Goal: Task Accomplishment & Management: Use online tool/utility

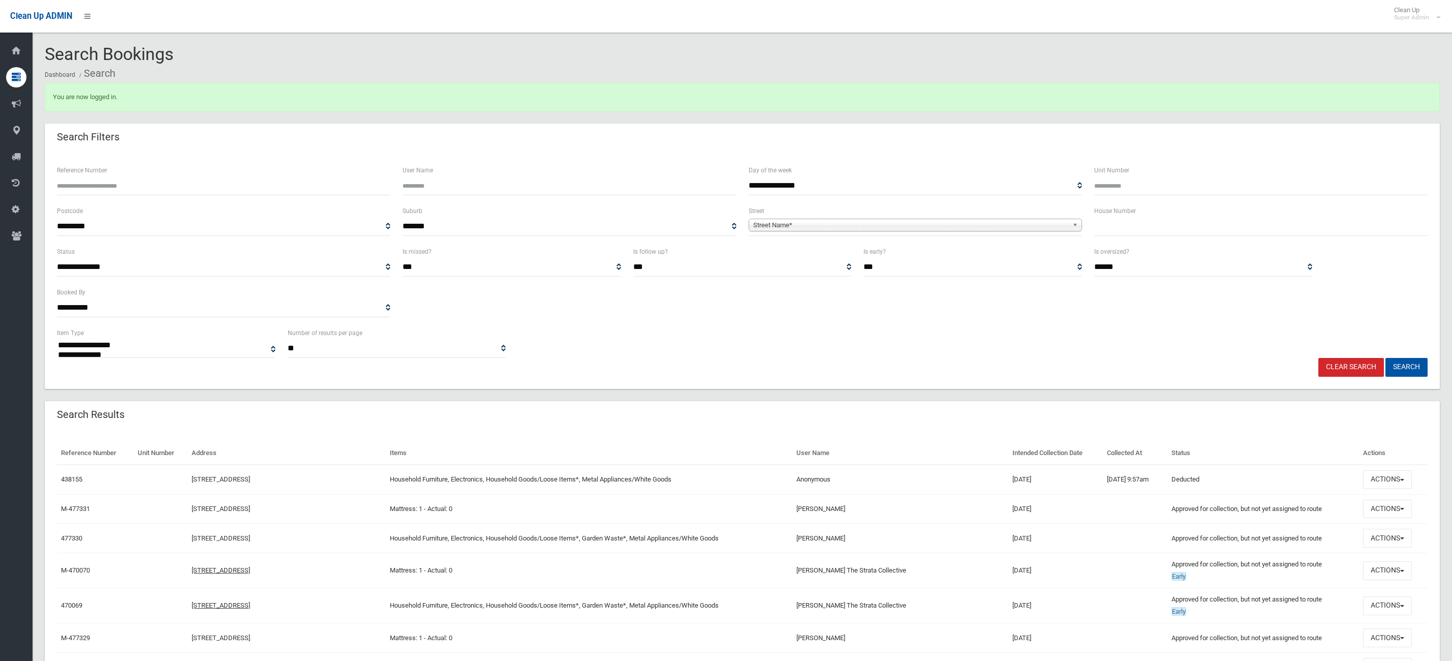
select select
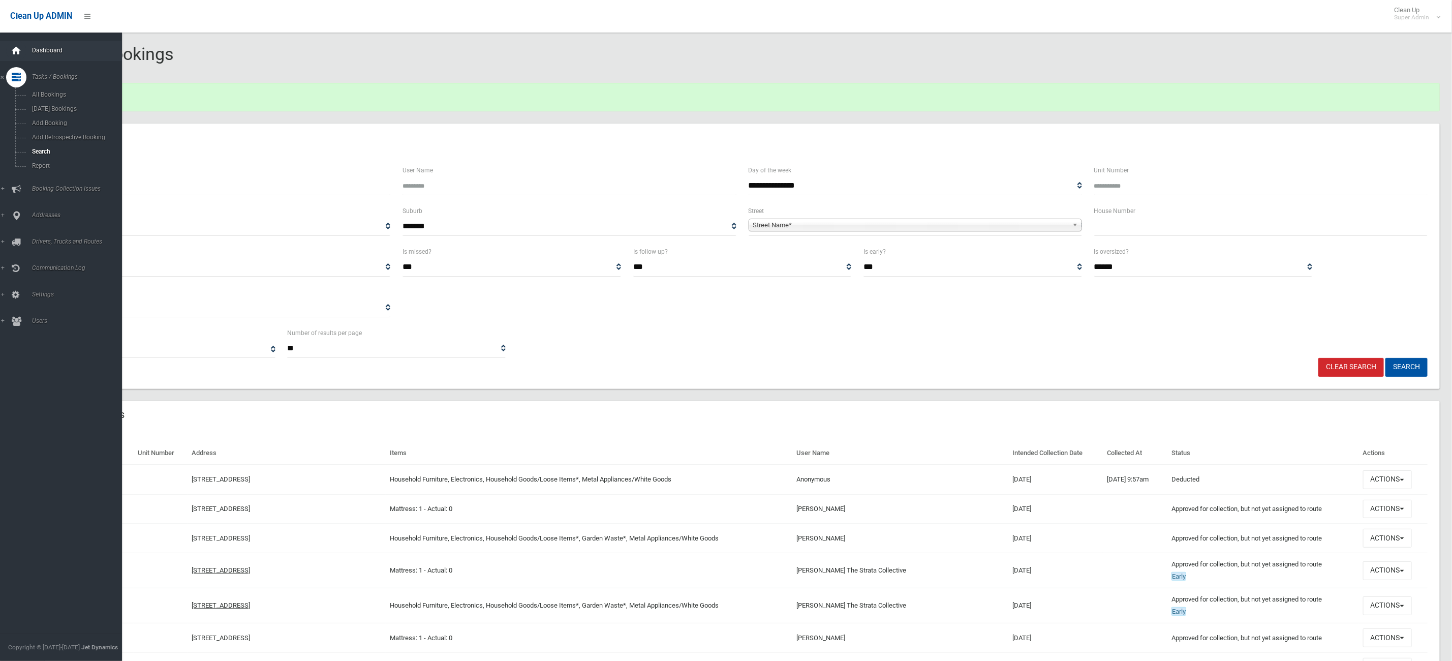
click at [13, 53] on icon at bounding box center [16, 51] width 11 height 20
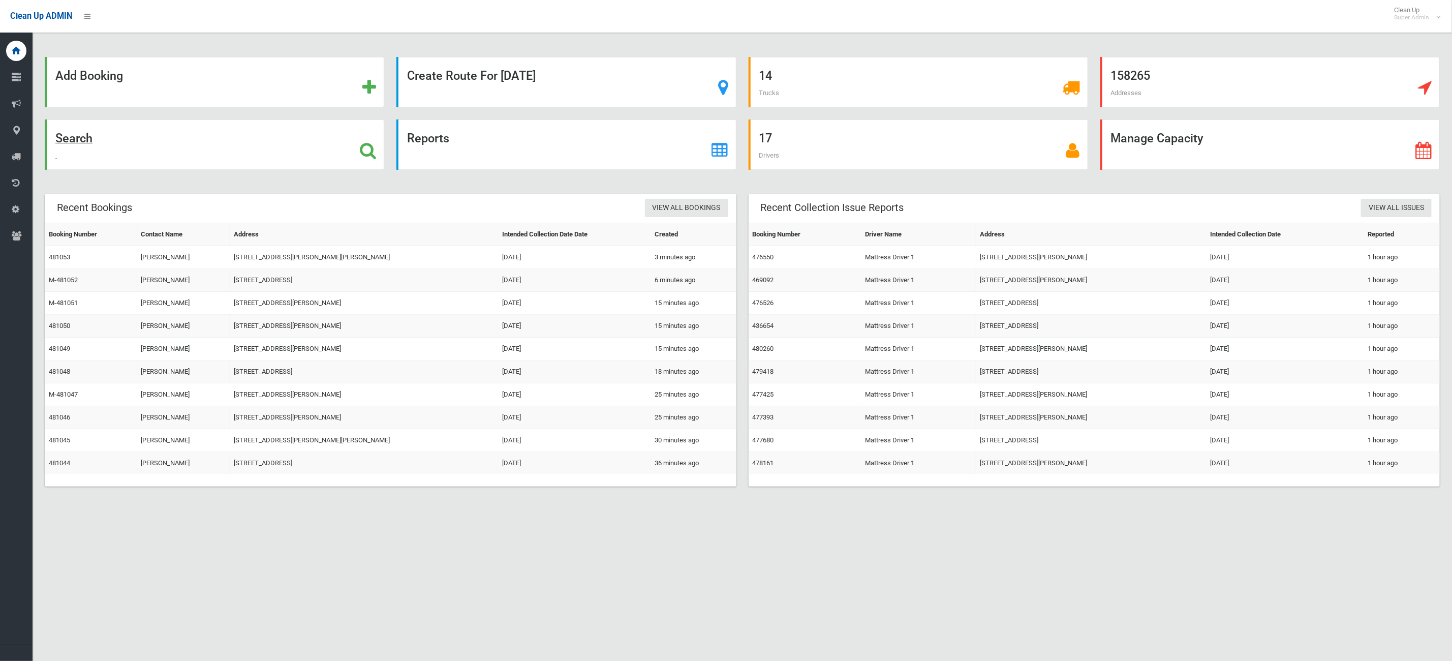
click at [201, 156] on div "Search" at bounding box center [214, 144] width 339 height 50
click at [770, 261] on link "476550" at bounding box center [763, 257] width 21 height 8
click at [136, 143] on div "Search" at bounding box center [214, 144] width 339 height 50
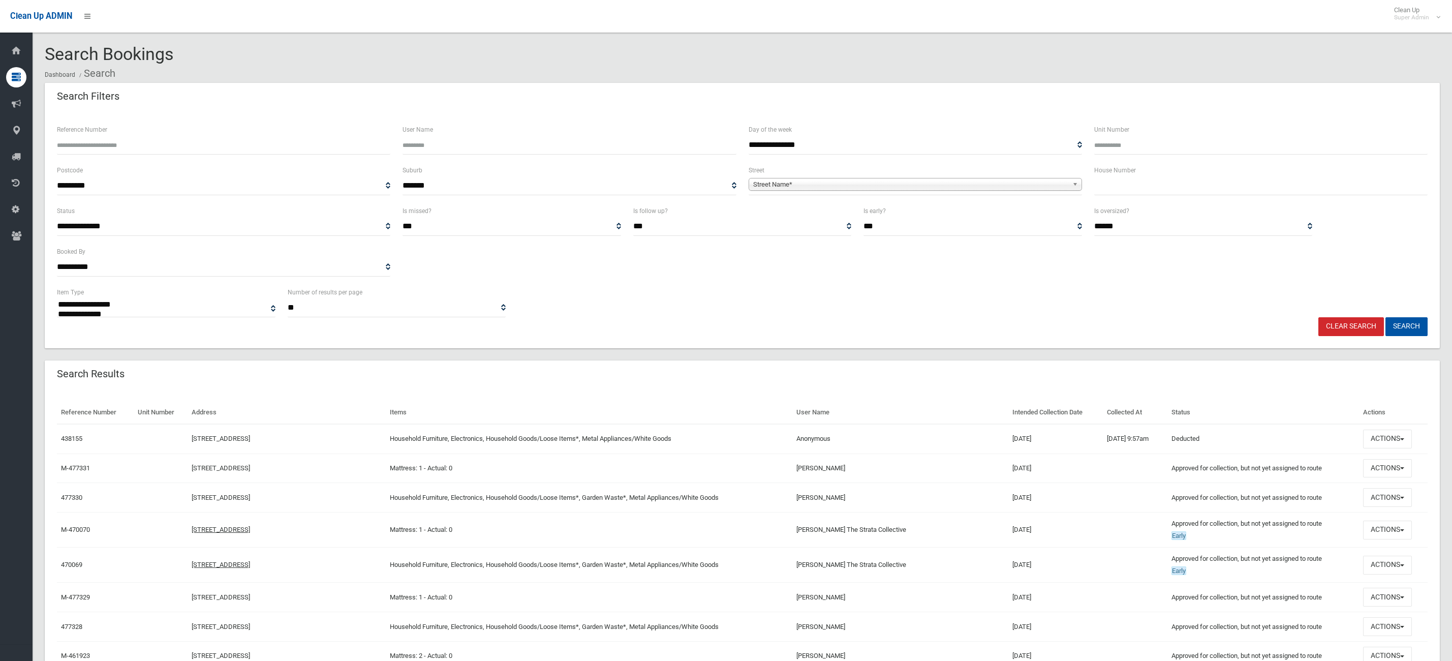
select select
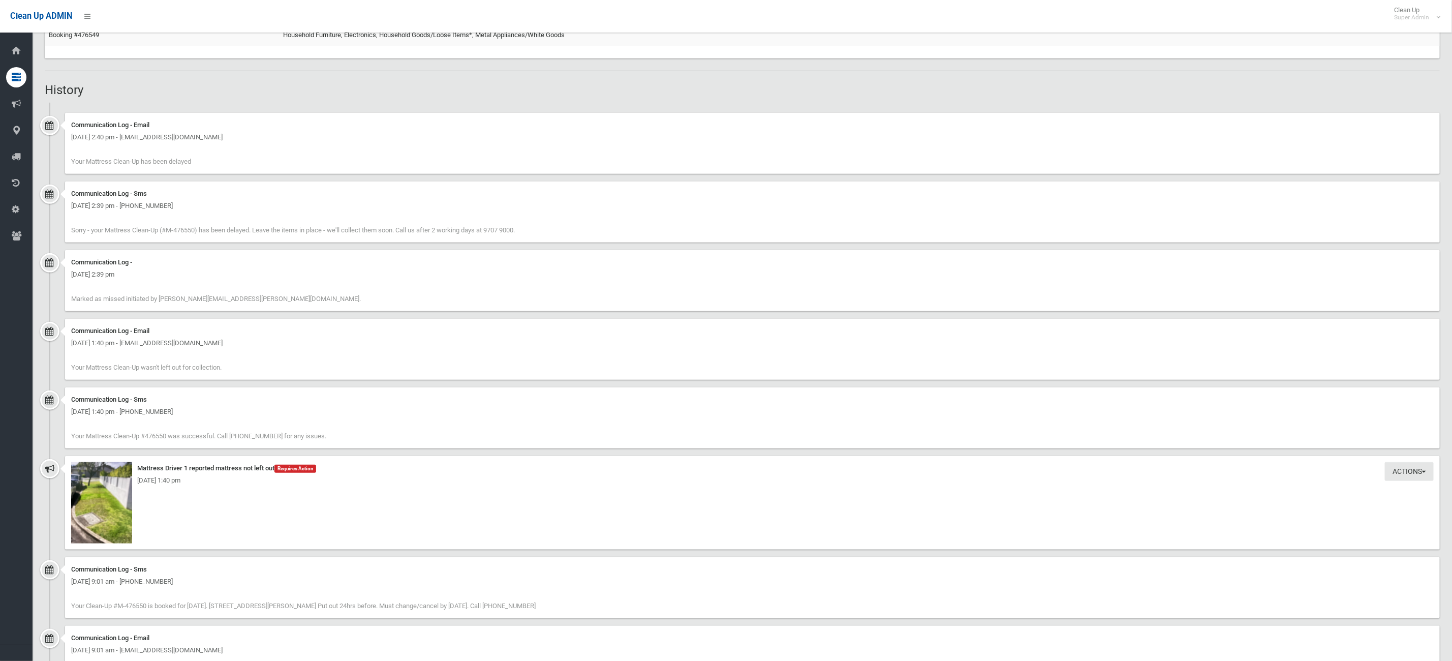
scroll to position [686, 0]
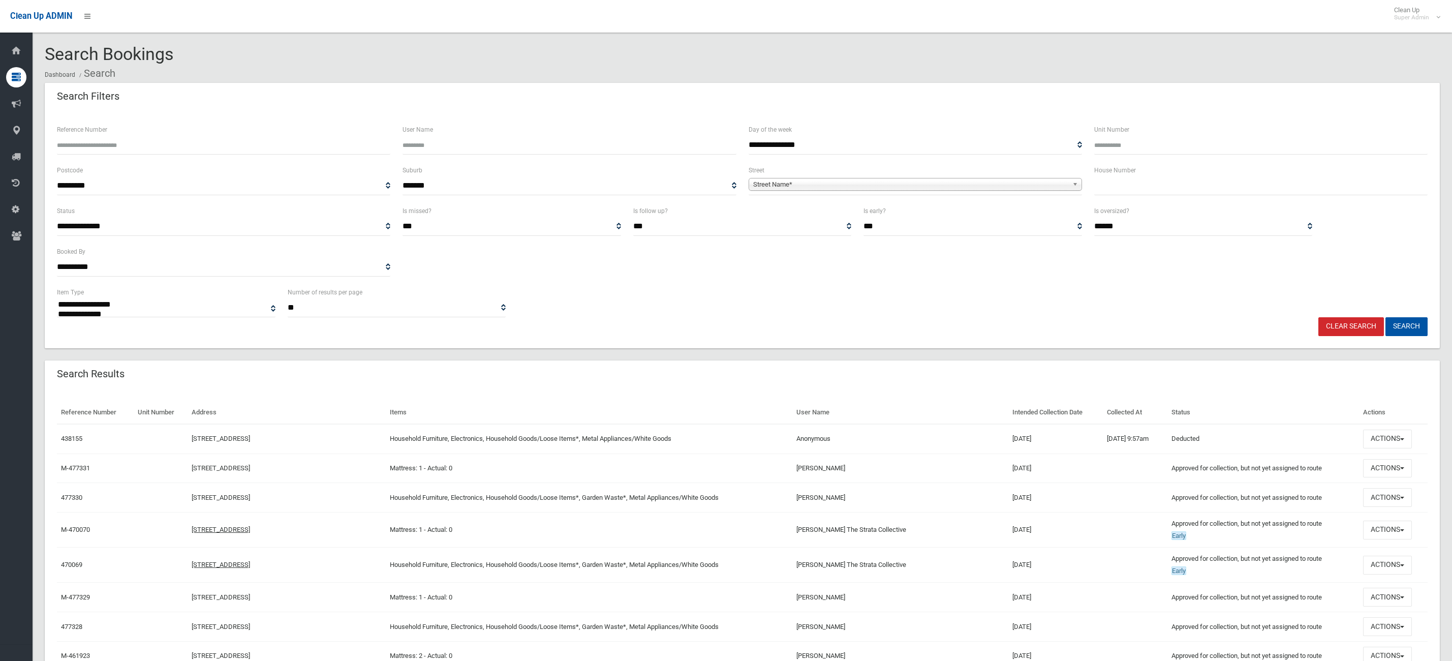
select select
click at [1204, 177] on input "text" at bounding box center [1260, 185] width 333 height 19
type input "**"
click at [854, 183] on span "Street Name*" at bounding box center [910, 184] width 315 height 12
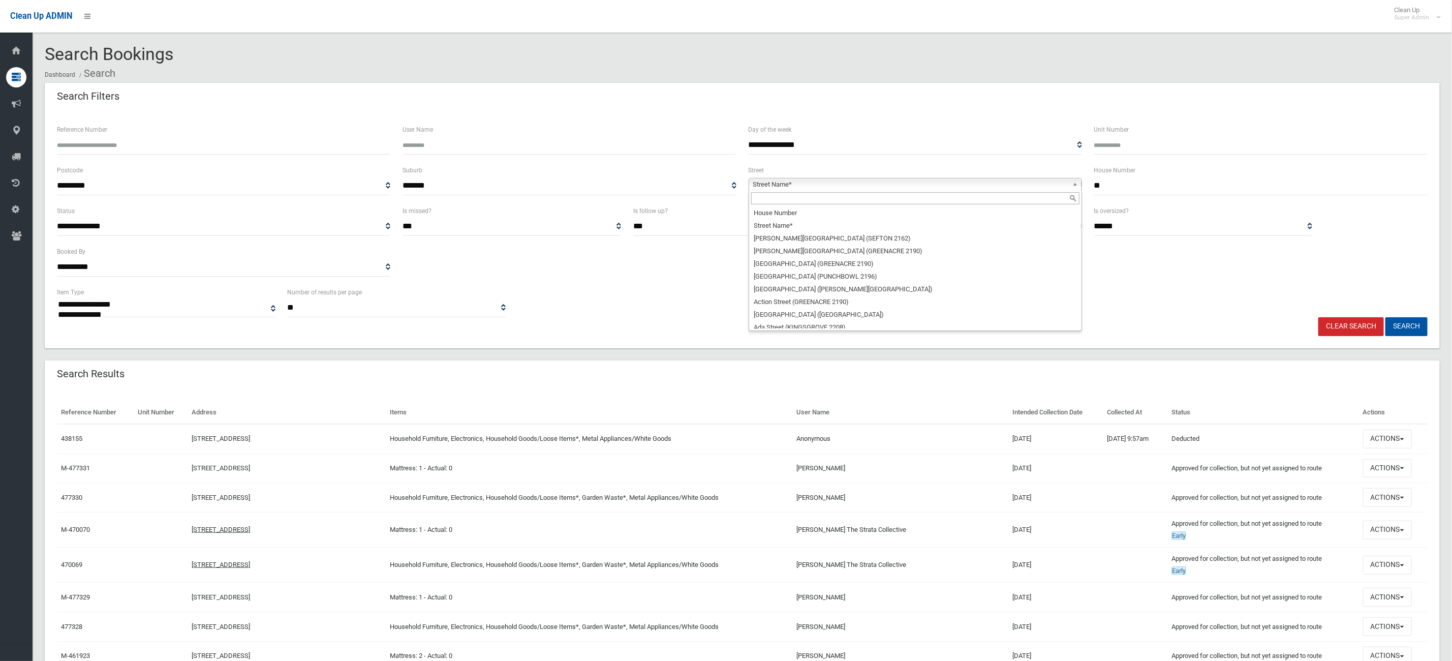
click at [789, 196] on input "text" at bounding box center [915, 198] width 328 height 12
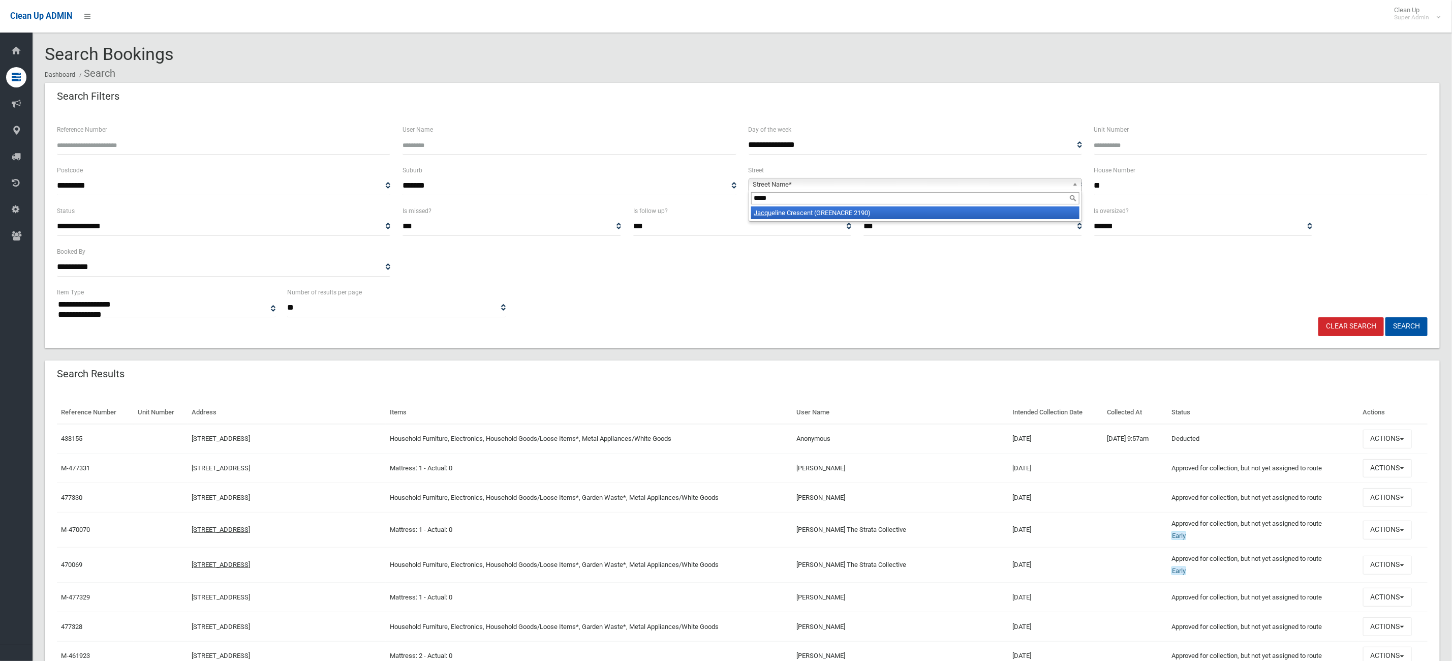
type input "*****"
click at [801, 213] on li "Jacqu eline Crescent (GREENACRE 2190)" at bounding box center [915, 212] width 328 height 13
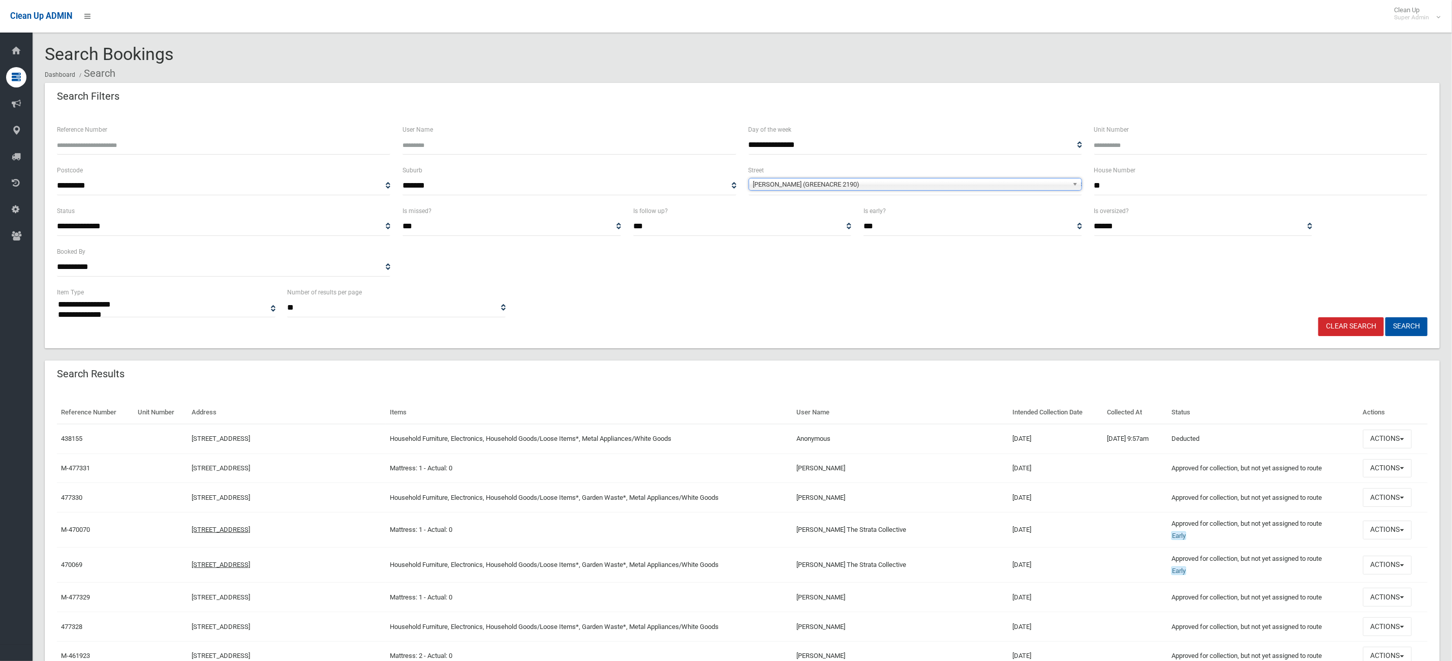
drag, startPoint x: 1400, startPoint y: 289, endPoint x: 1406, endPoint y: 292, distance: 6.4
click at [1401, 288] on div "**********" at bounding box center [742, 301] width 1383 height 31
click at [1423, 327] on button "Search" at bounding box center [1406, 326] width 42 height 19
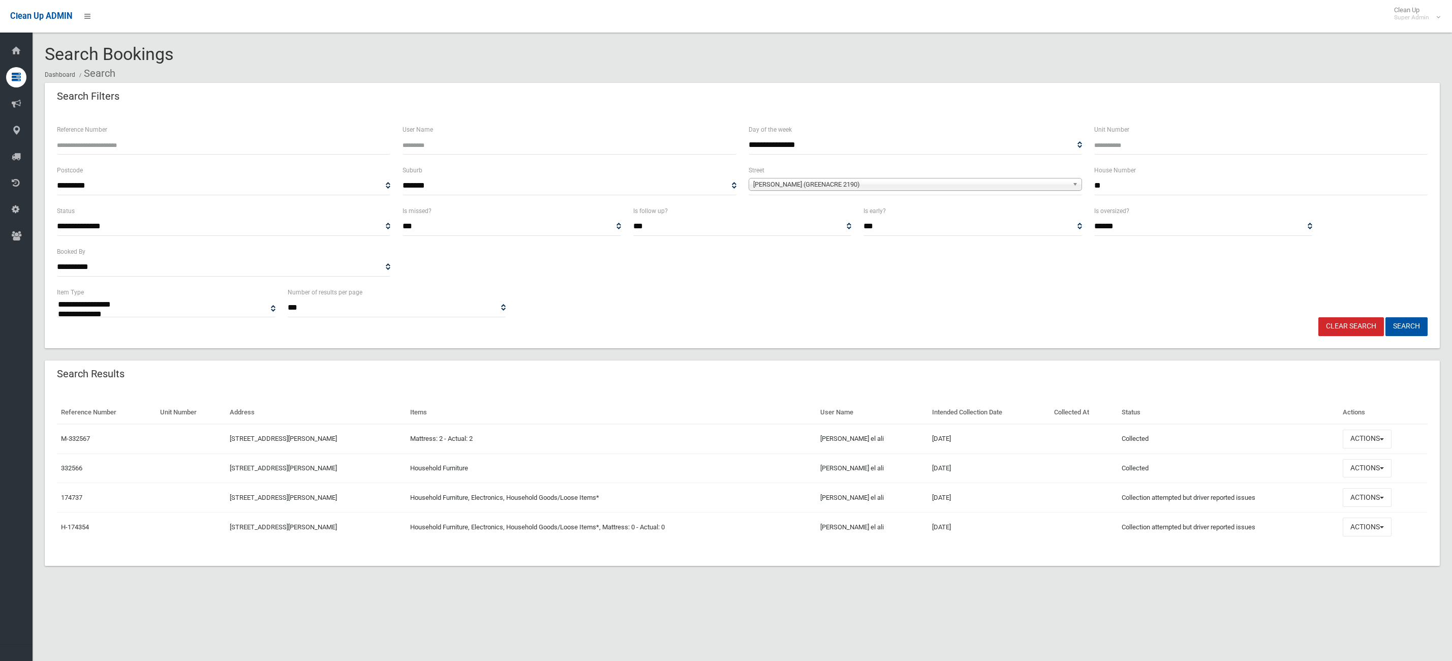
select select
click at [1203, 191] on input "**" at bounding box center [1260, 185] width 333 height 19
type input "***"
click at [1385, 317] on button "Search" at bounding box center [1406, 326] width 42 height 19
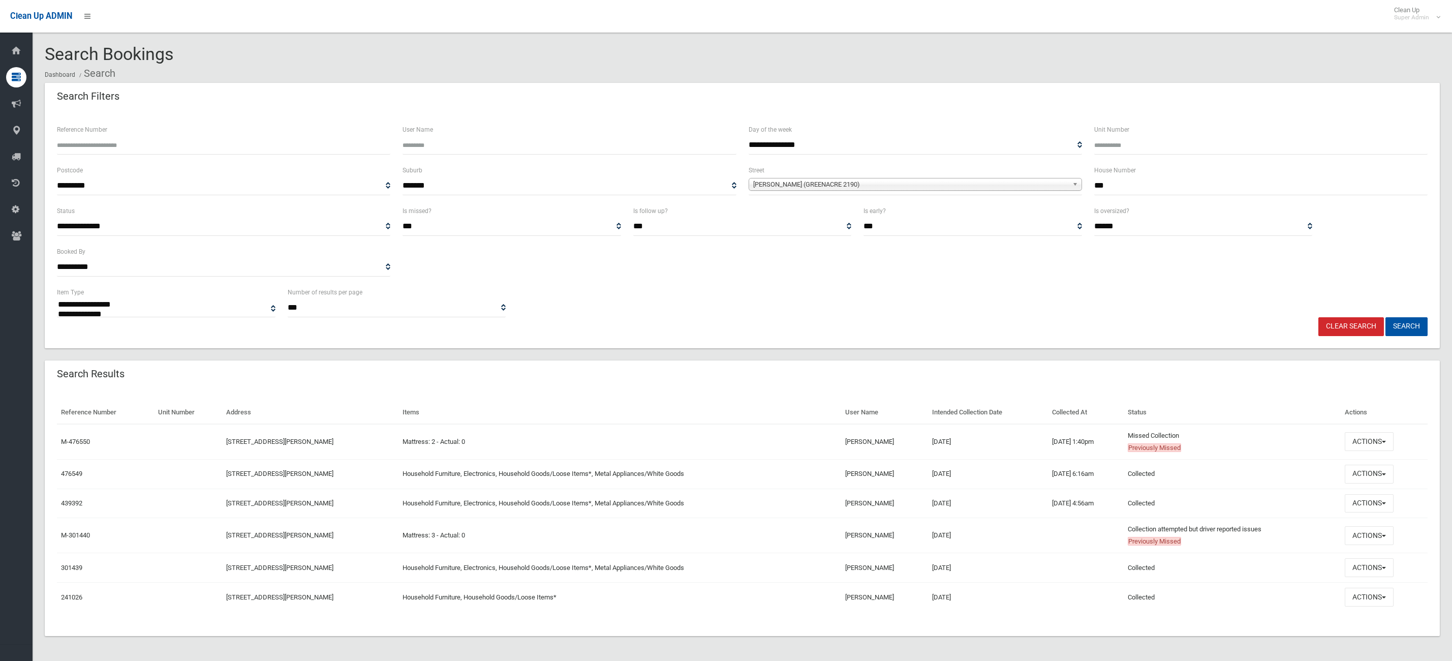
select select
click at [1386, 442] on button "Actions" at bounding box center [1369, 441] width 49 height 19
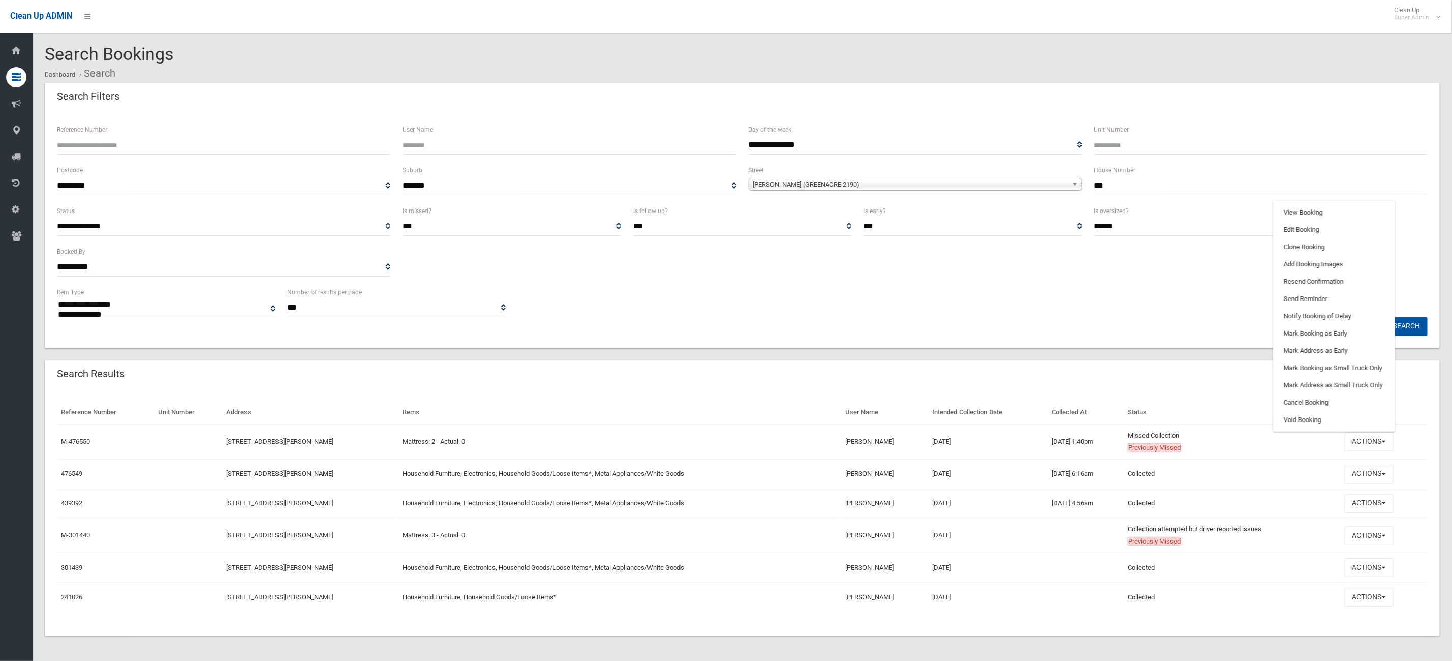
click at [912, 475] on td "[PERSON_NAME]" at bounding box center [884, 473] width 87 height 29
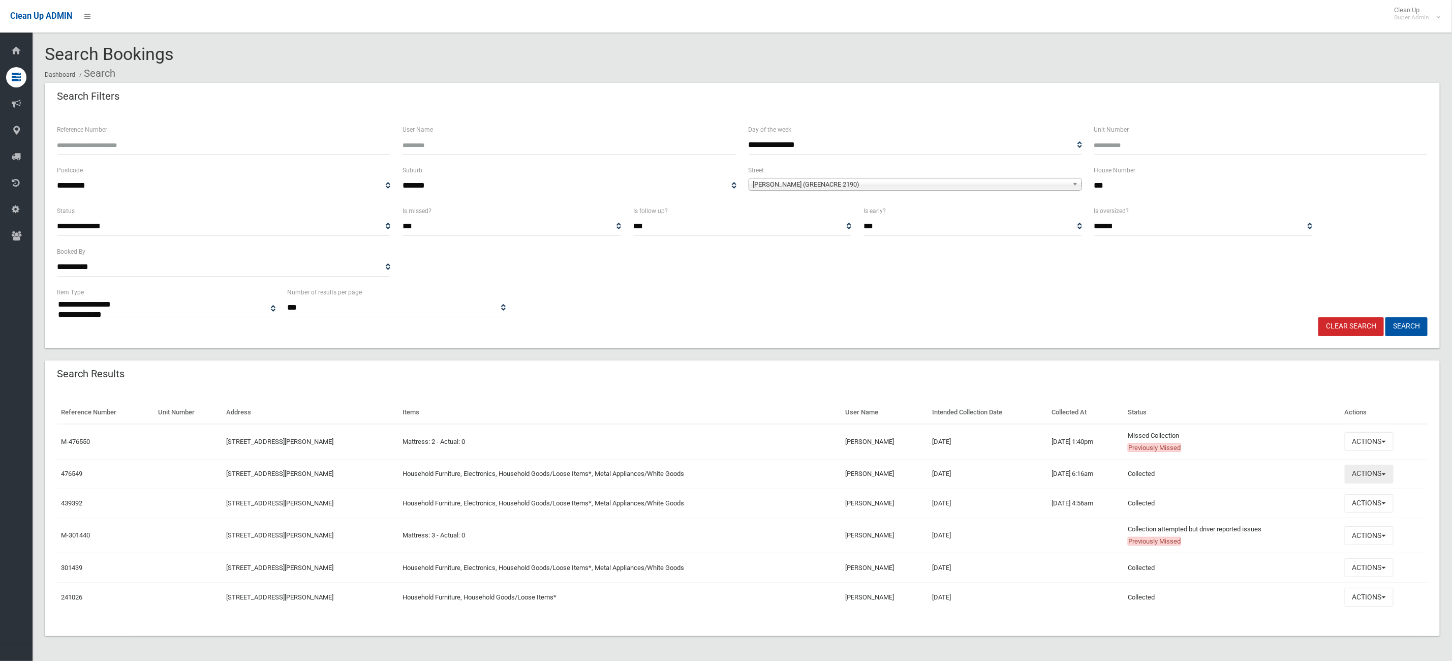
click at [1360, 481] on button "Actions" at bounding box center [1369, 473] width 49 height 19
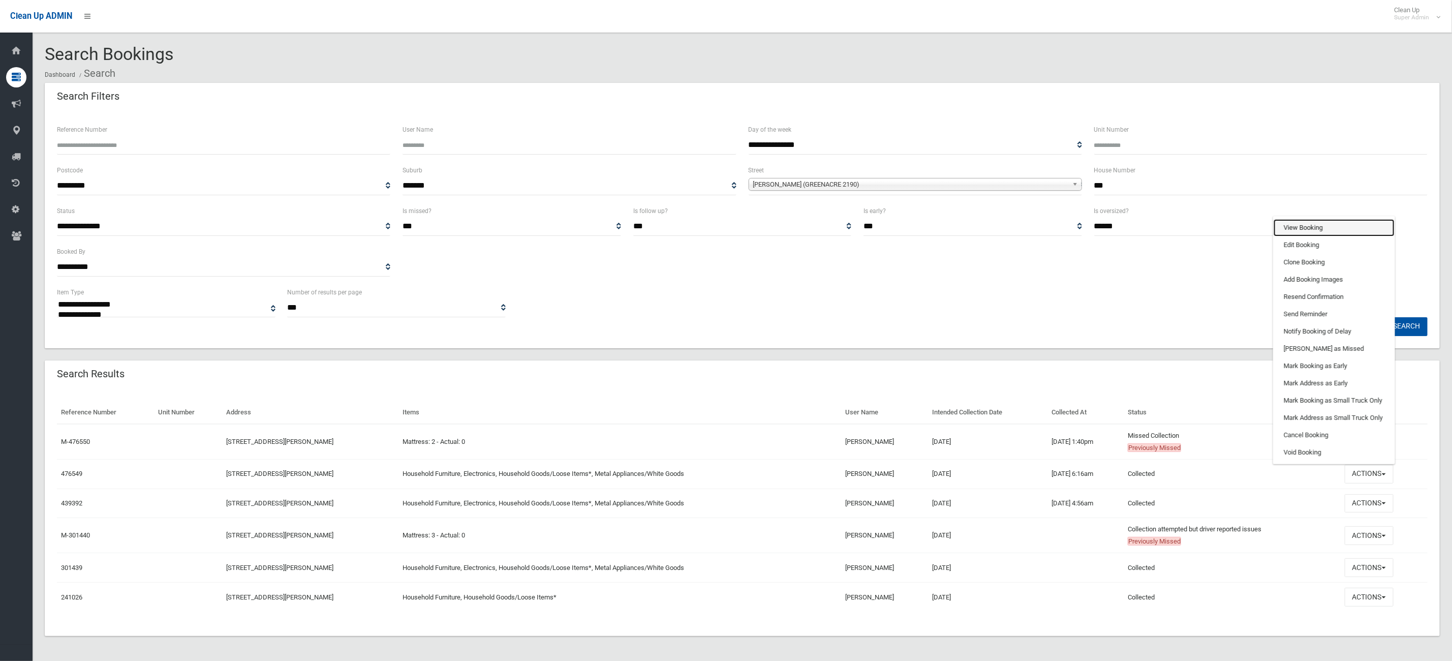
click at [1303, 232] on link "View Booking" at bounding box center [1333, 227] width 121 height 17
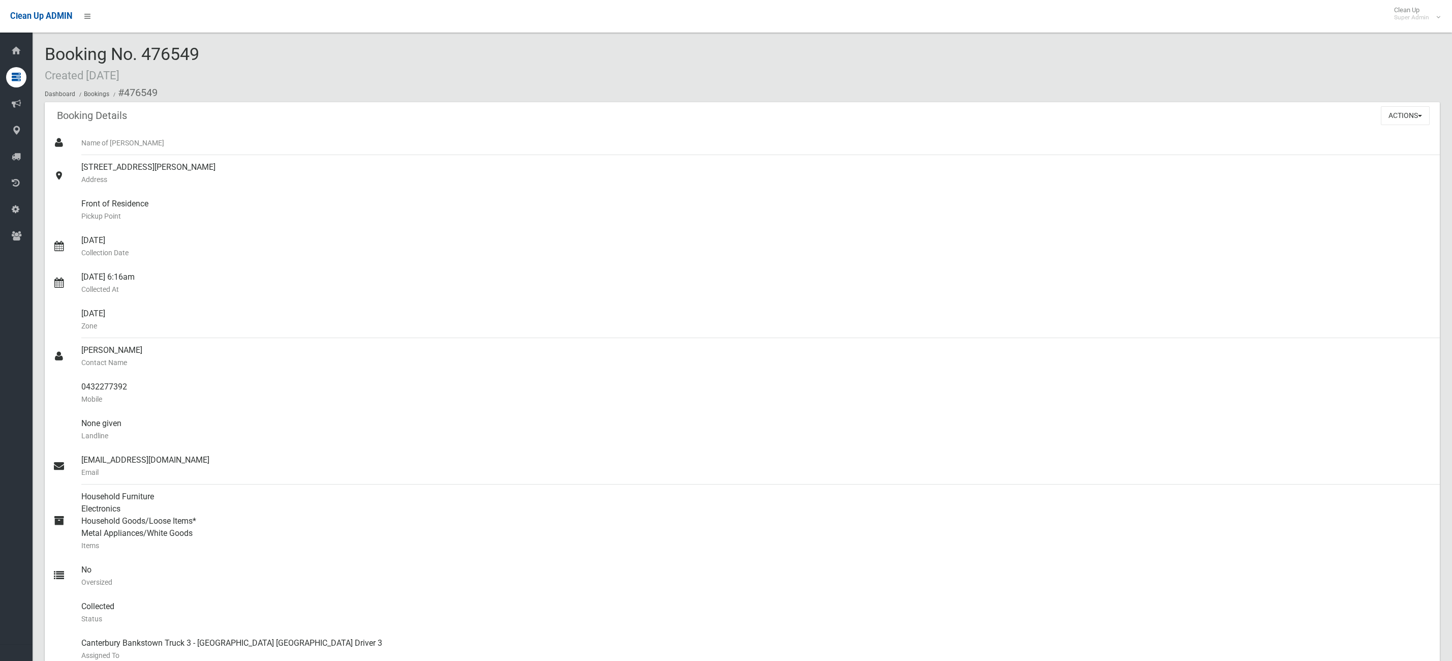
scroll to position [457, 0]
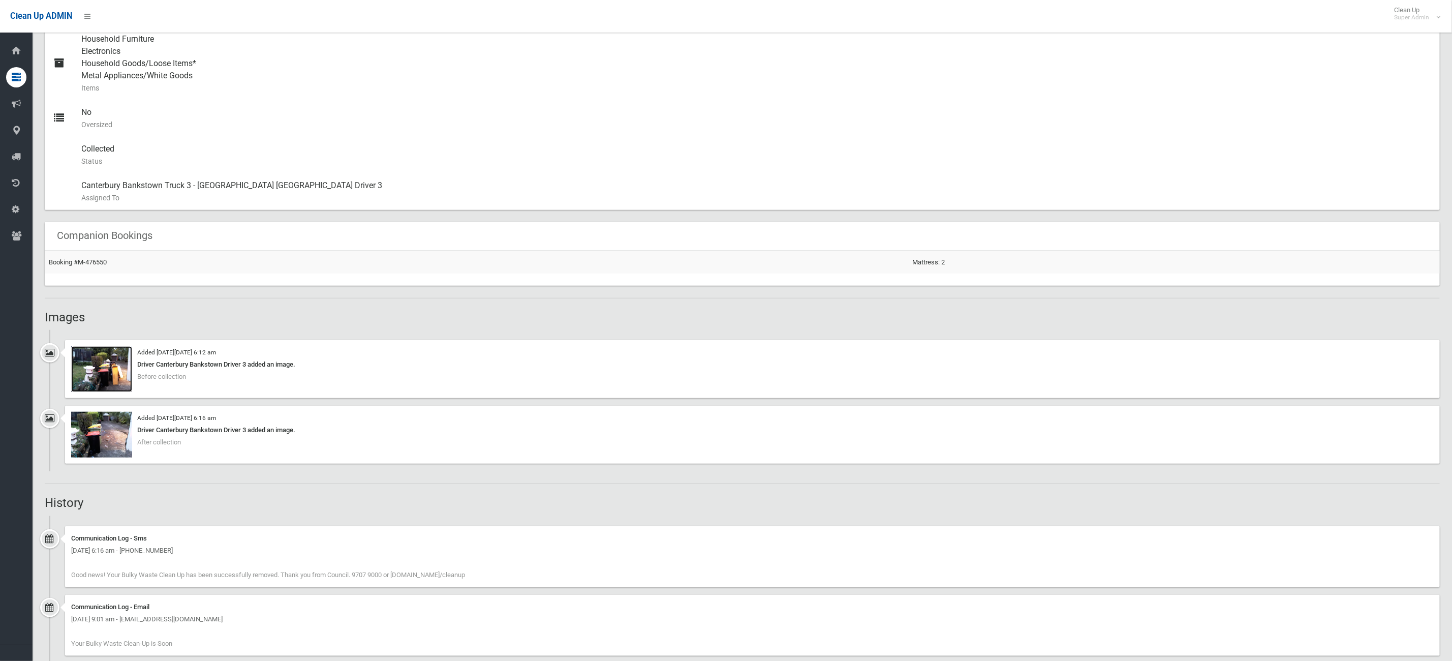
click at [92, 380] on img at bounding box center [101, 369] width 61 height 46
click at [108, 420] on img at bounding box center [101, 435] width 61 height 46
click at [103, 261] on link "Booking #M-476550" at bounding box center [78, 262] width 58 height 8
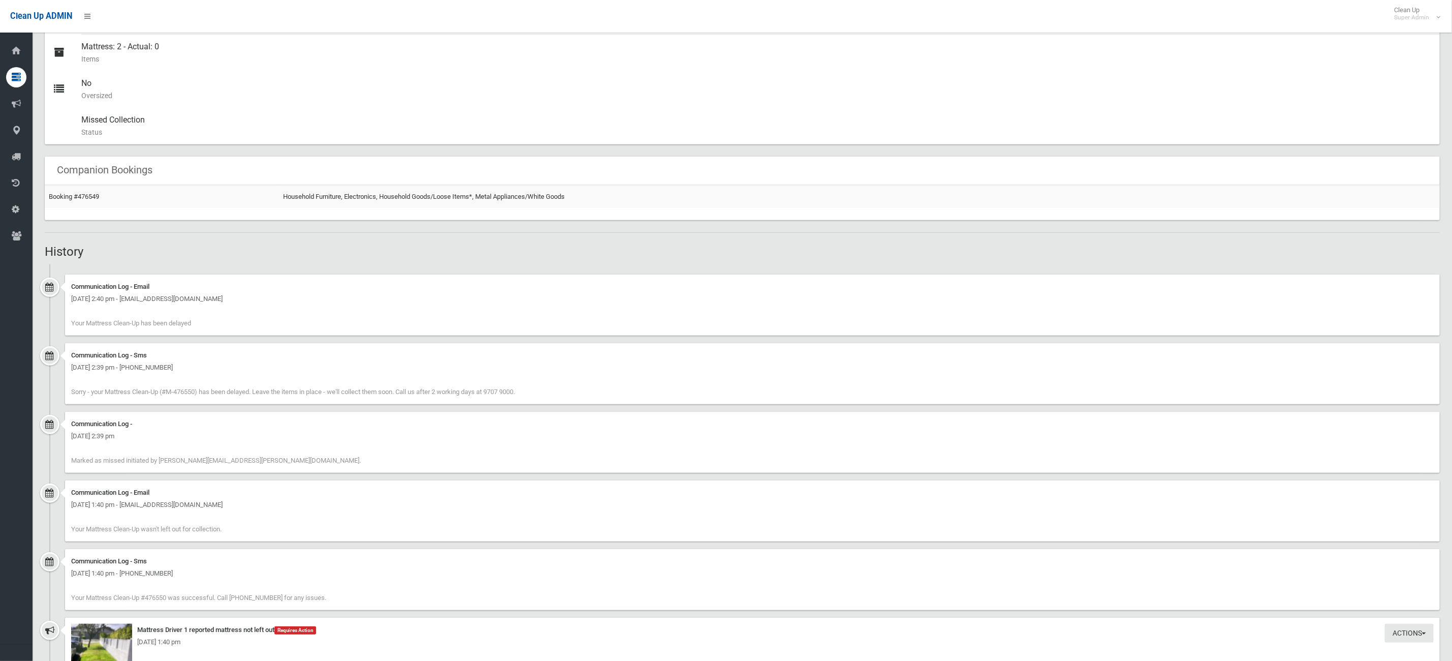
scroll to position [610, 0]
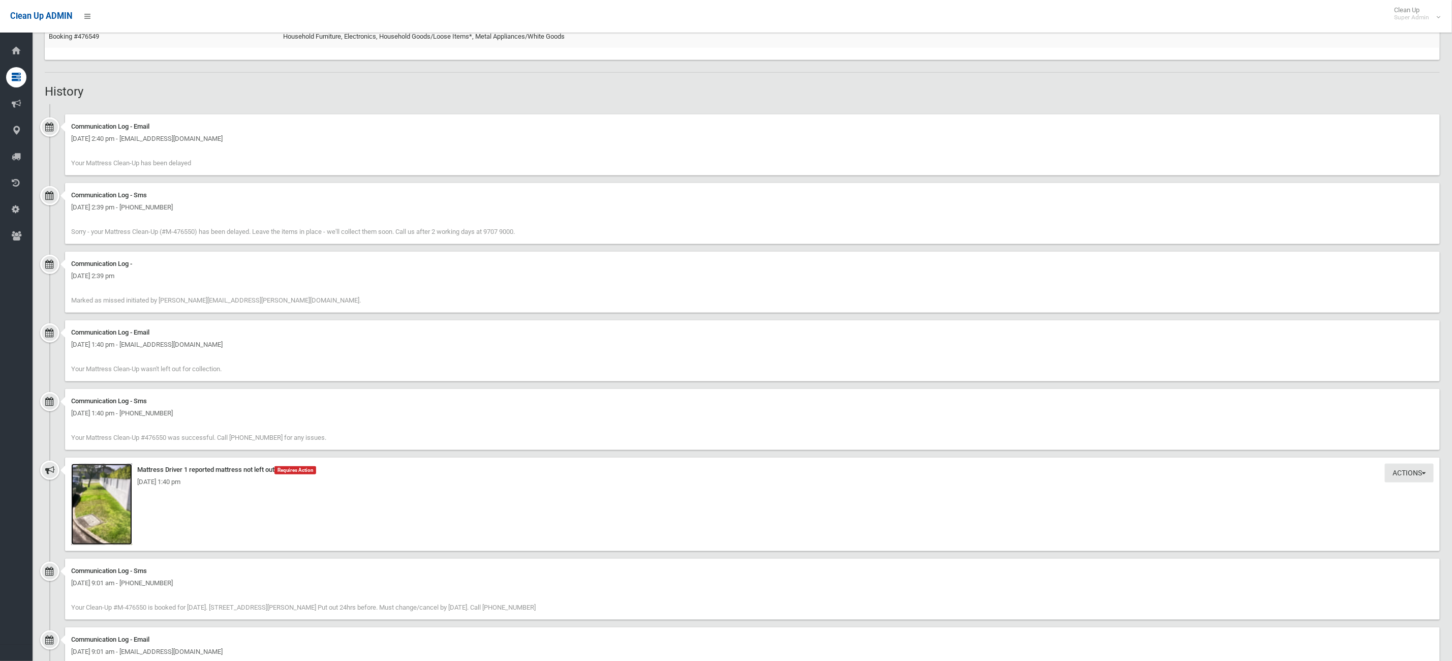
click at [130, 517] on img at bounding box center [101, 503] width 61 height 81
